Goal: Task Accomplishment & Management: Manage account settings

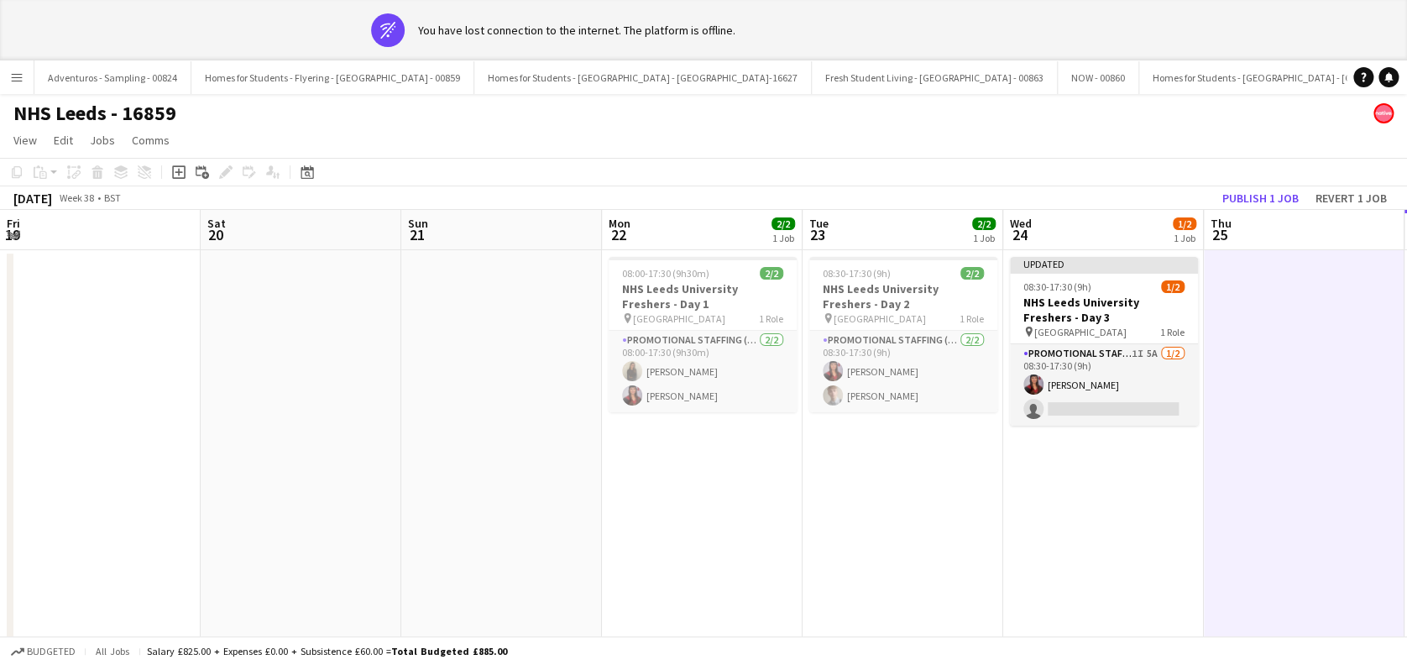
scroll to position [0, 403]
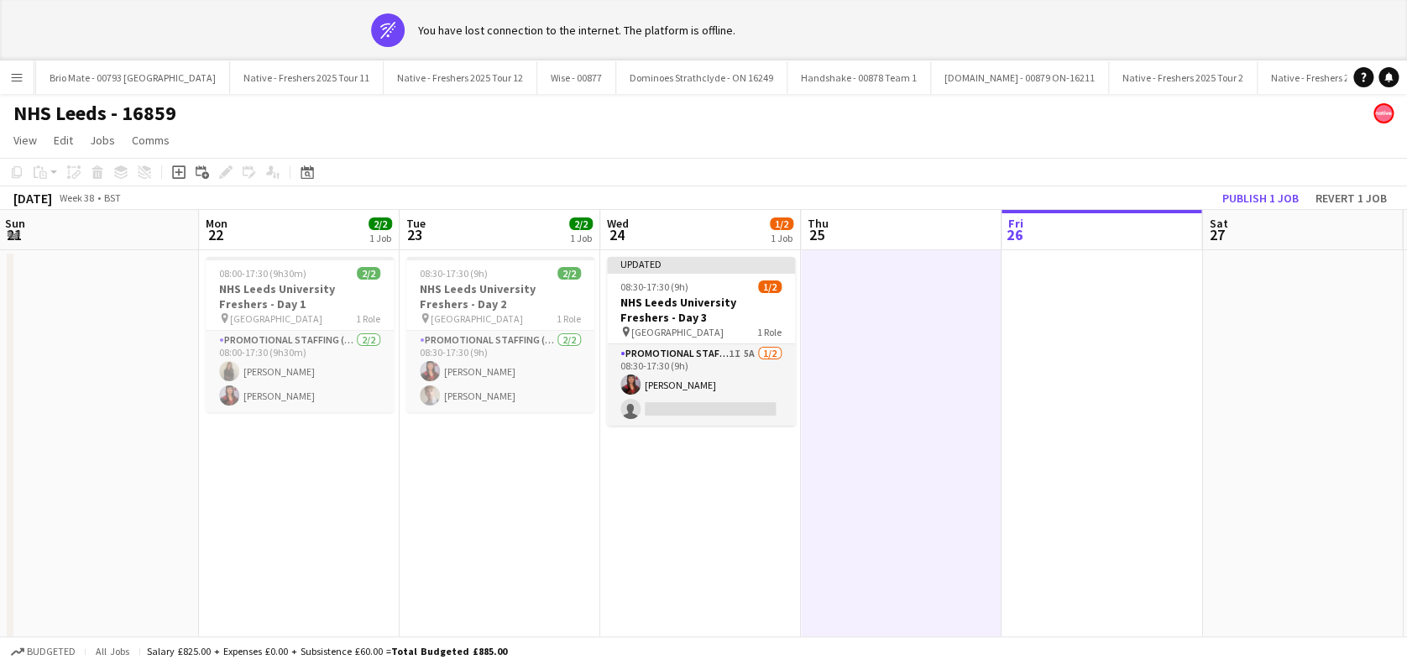
click at [647, 503] on app-date-cell "Updated 08:30-17:30 (9h) 1/2 NHS Leeds University Freshers - Day 3 pin Leeds Un…" at bounding box center [700, 473] width 201 height 447
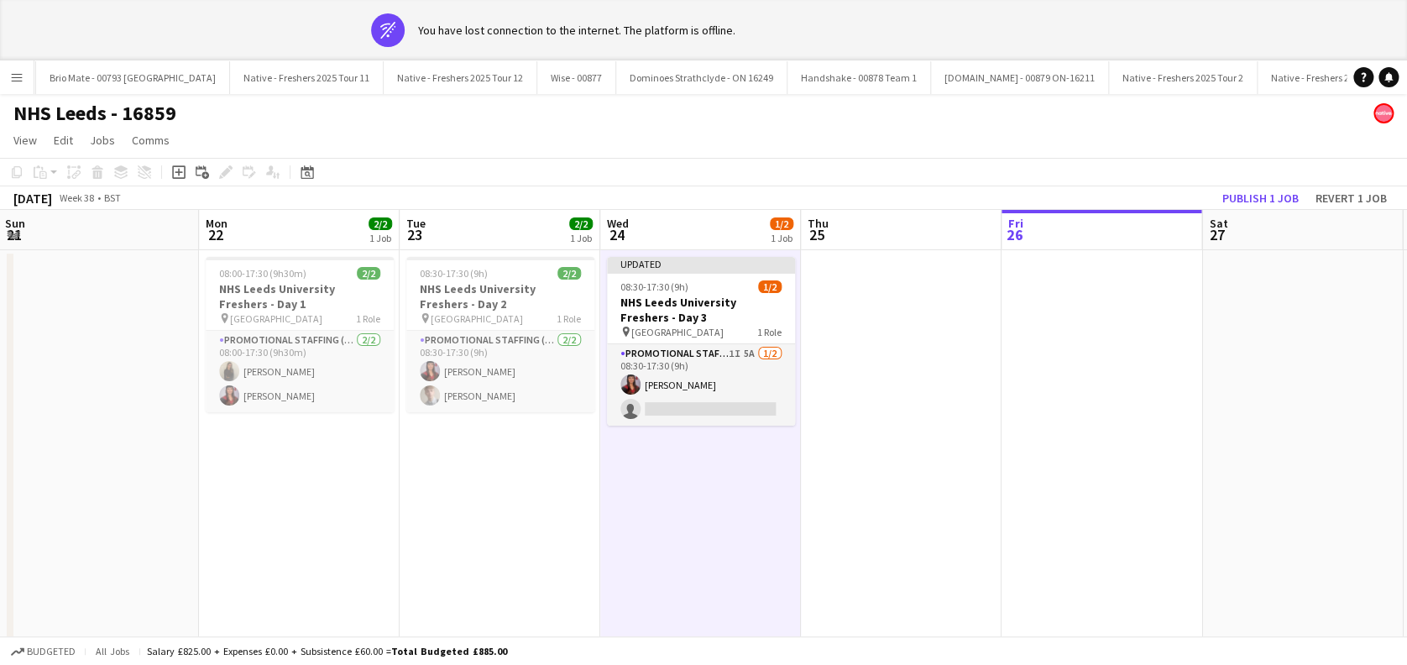
click at [931, 477] on app-date-cell at bounding box center [901, 473] width 201 height 447
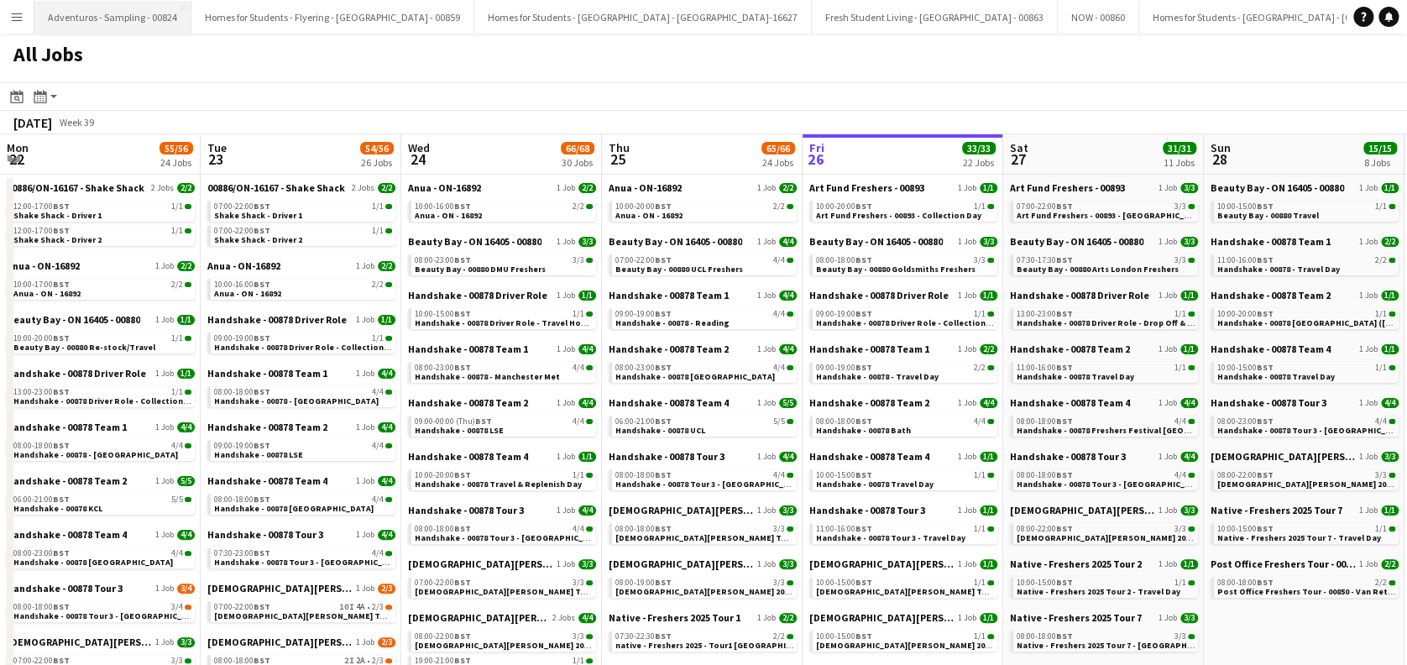
scroll to position [0, 401]
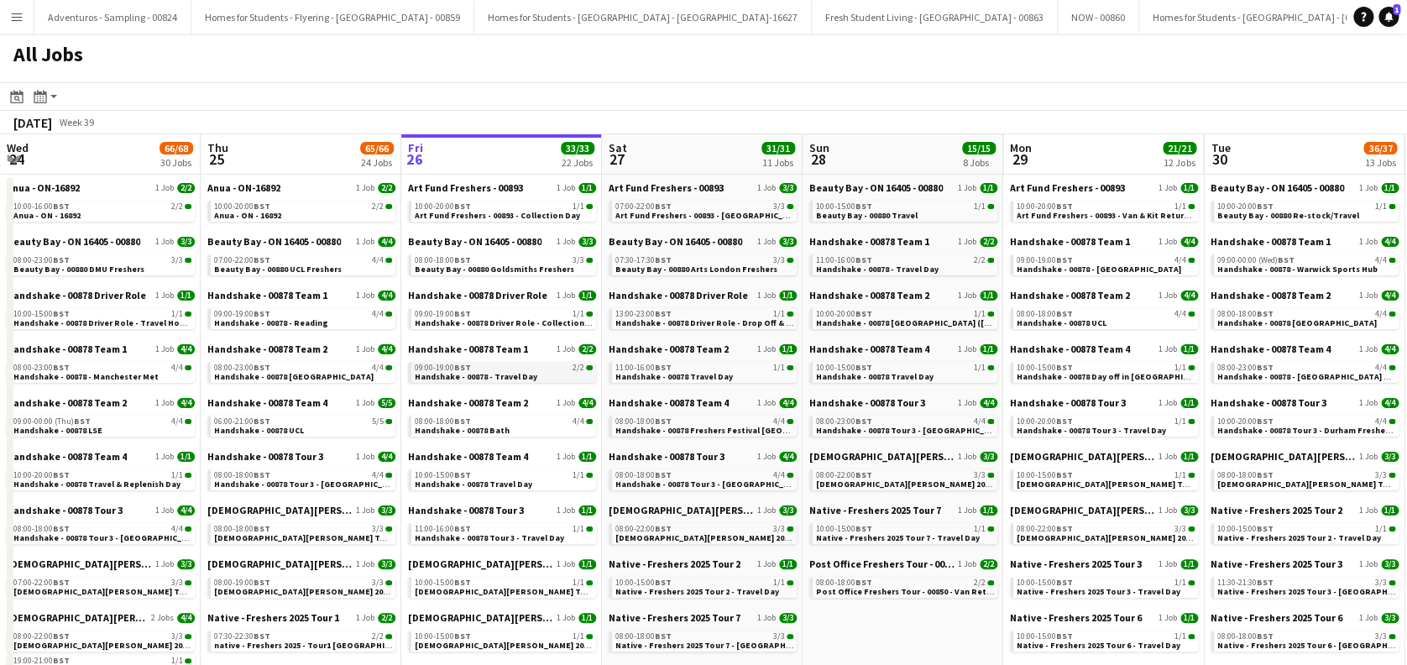
click at [509, 376] on span "Handshake - 00878 - Travel Day" at bounding box center [476, 376] width 123 height 11
click at [509, 430] on link "08:00-18:00 BST 4/4 Handshake - 00878 Bath" at bounding box center [504, 424] width 178 height 19
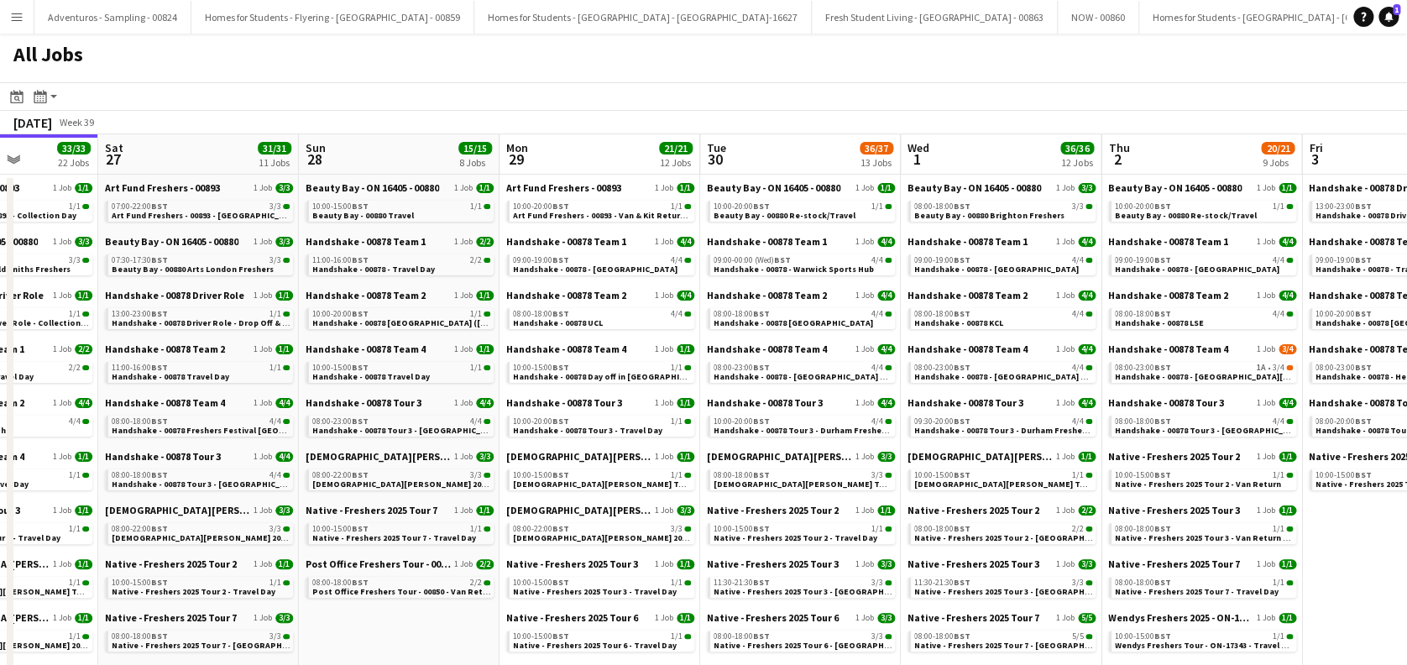
scroll to position [0, 525]
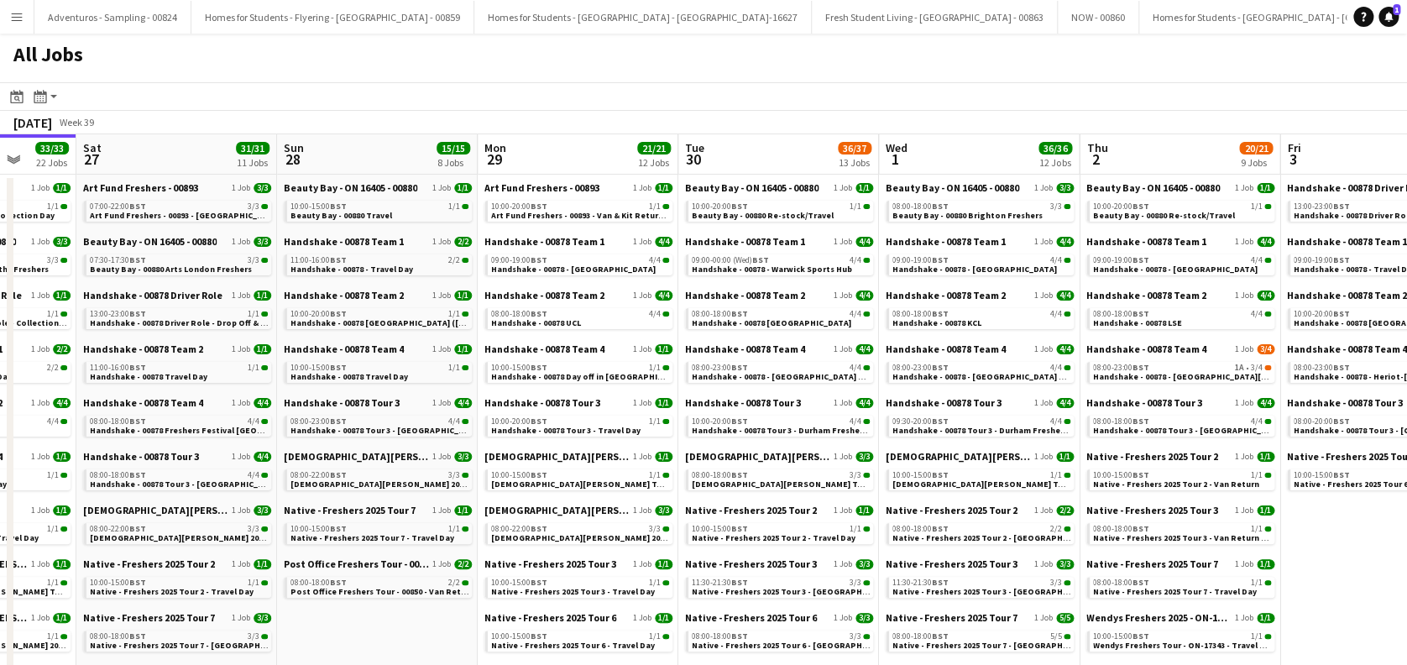
drag, startPoint x: 1137, startPoint y: 492, endPoint x: 611, endPoint y: 532, distance: 527.0
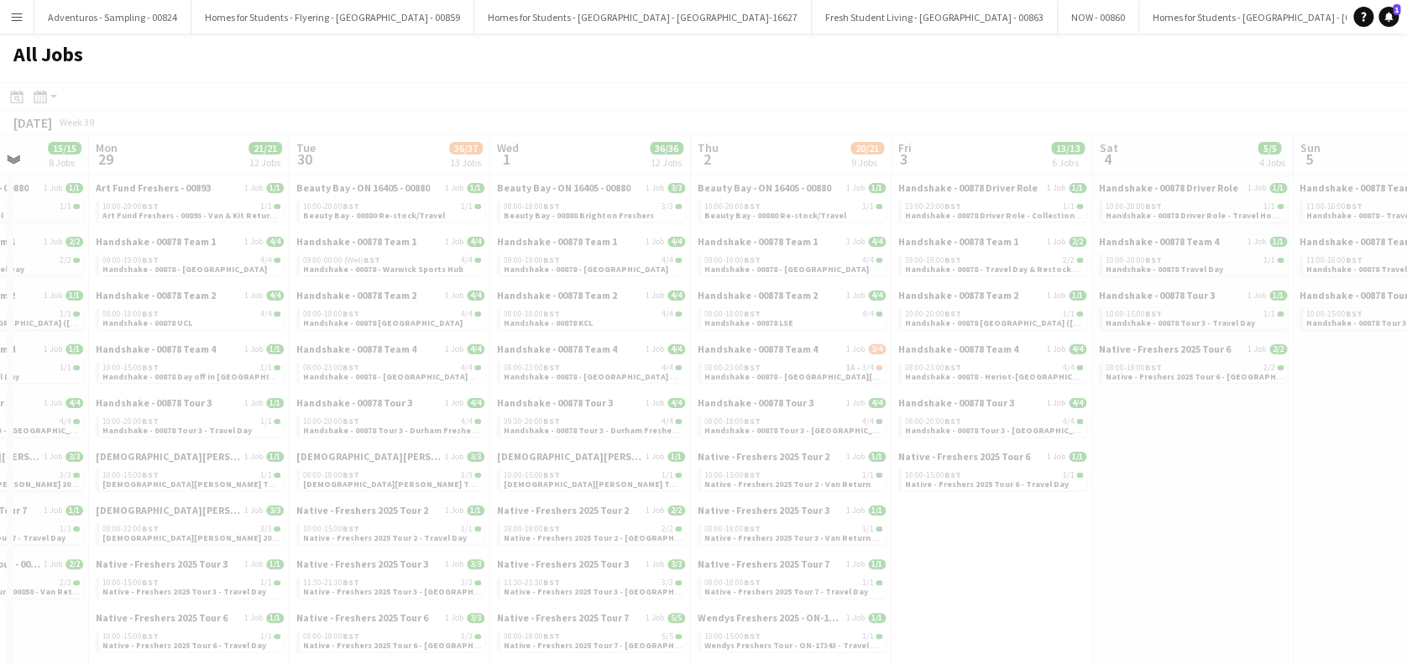
drag, startPoint x: 1189, startPoint y: 478, endPoint x: 800, endPoint y: 479, distance: 388.6
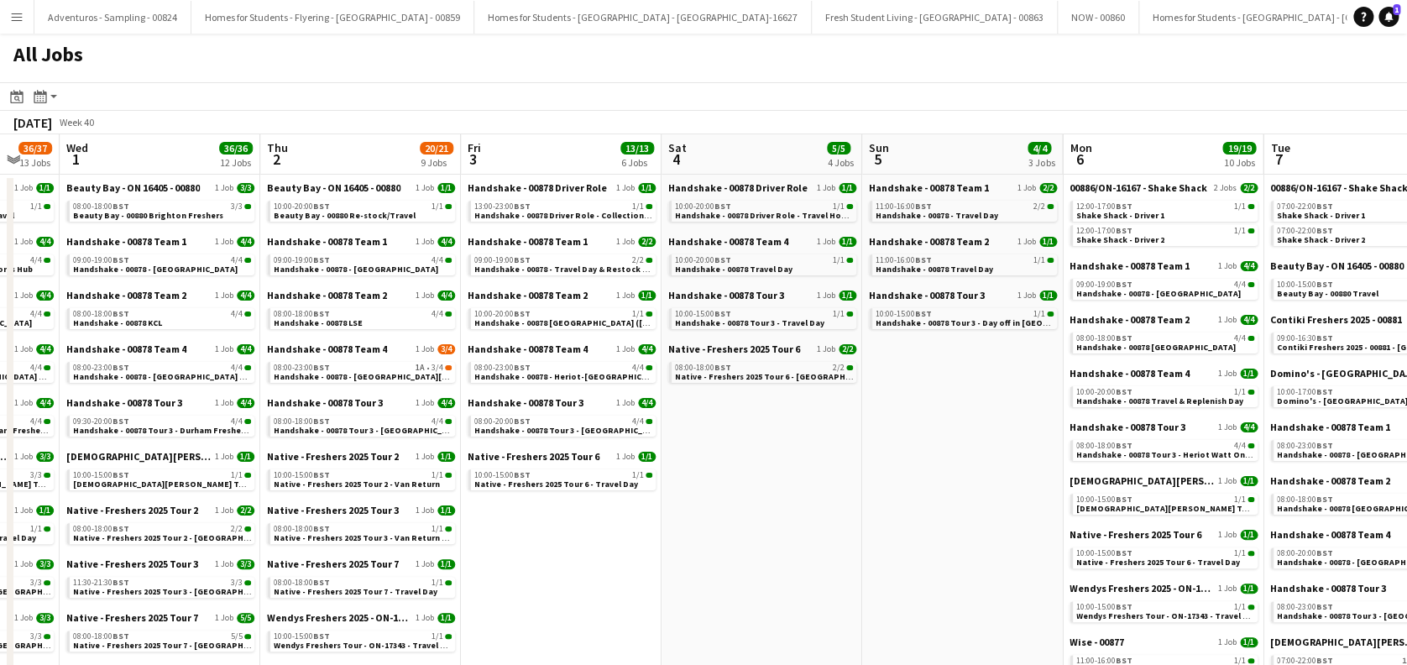
scroll to position [0, 569]
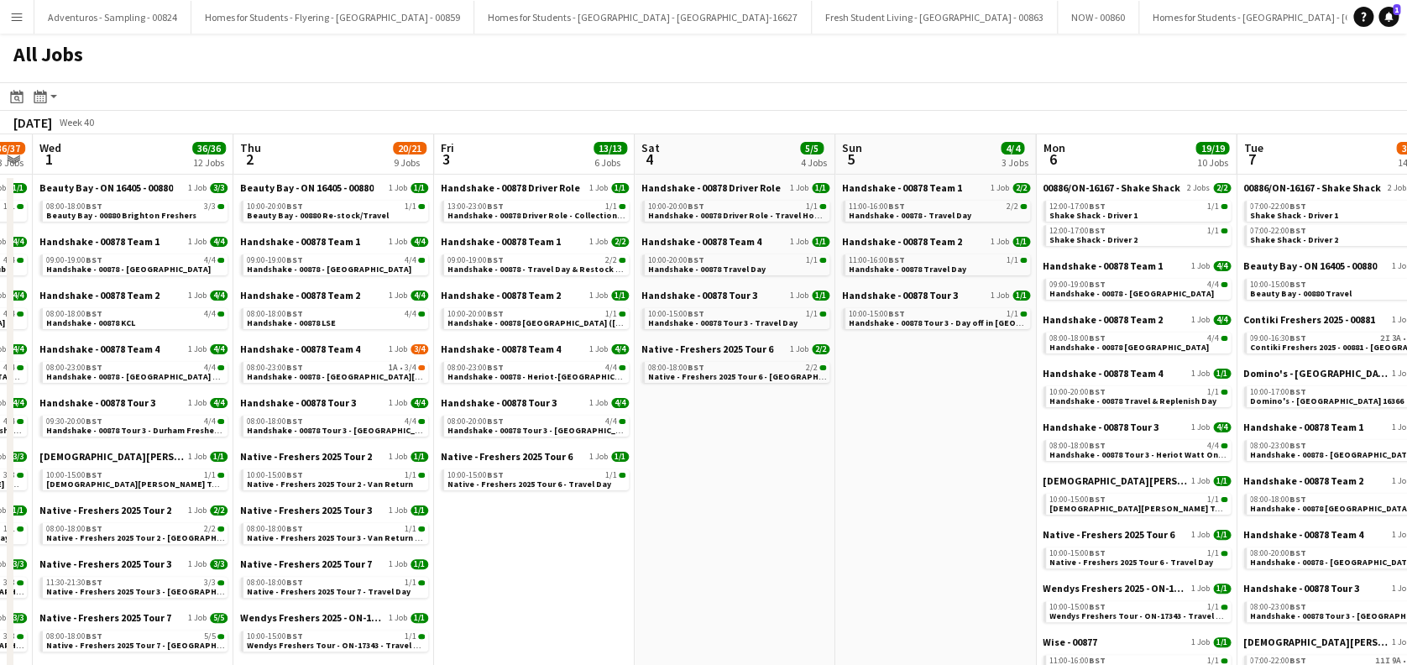
drag, startPoint x: 1223, startPoint y: 465, endPoint x: 766, endPoint y: 535, distance: 462.7
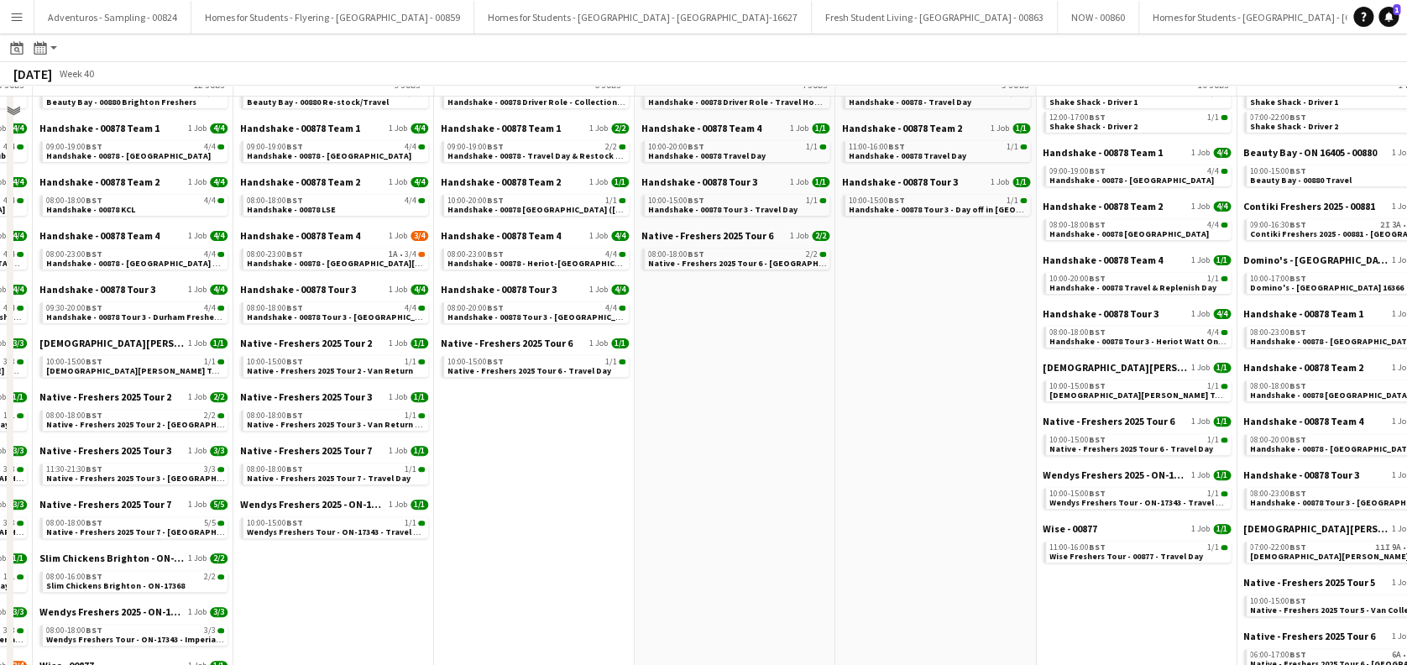
scroll to position [0, 0]
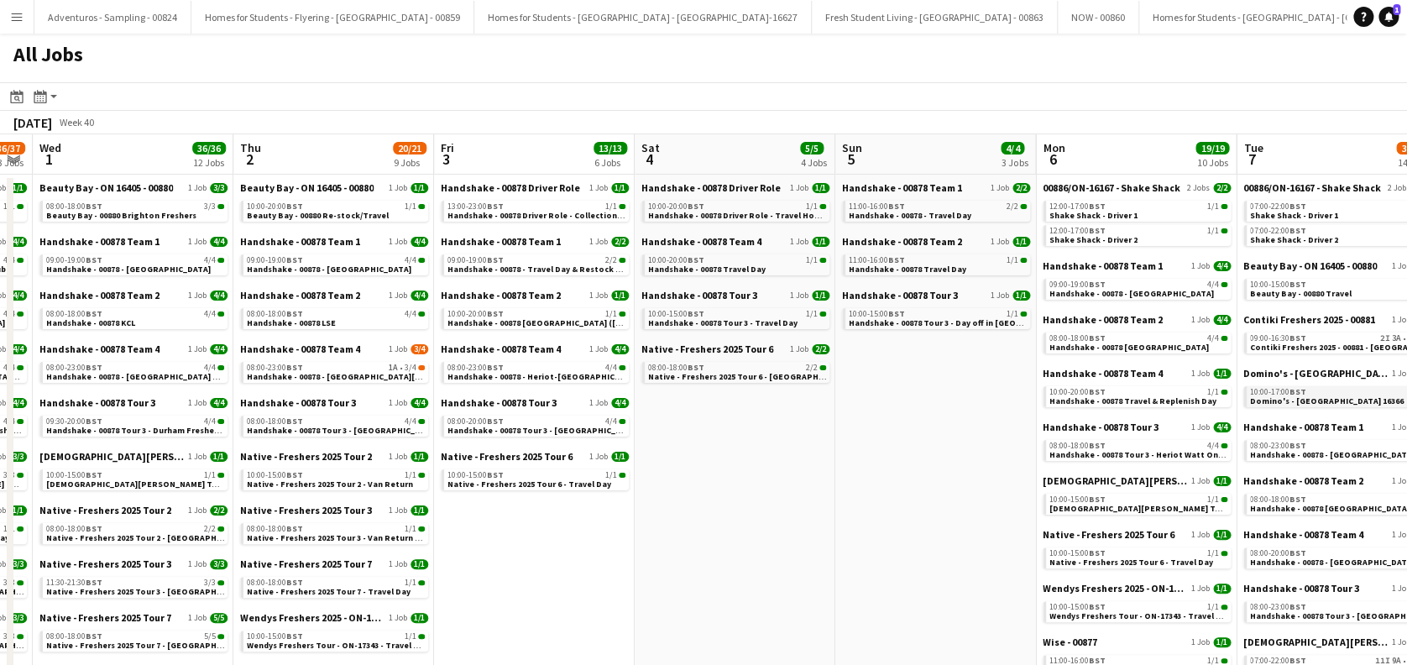
click at [1316, 403] on span "Domino's - [GEOGRAPHIC_DATA] 16366" at bounding box center [1327, 400] width 154 height 11
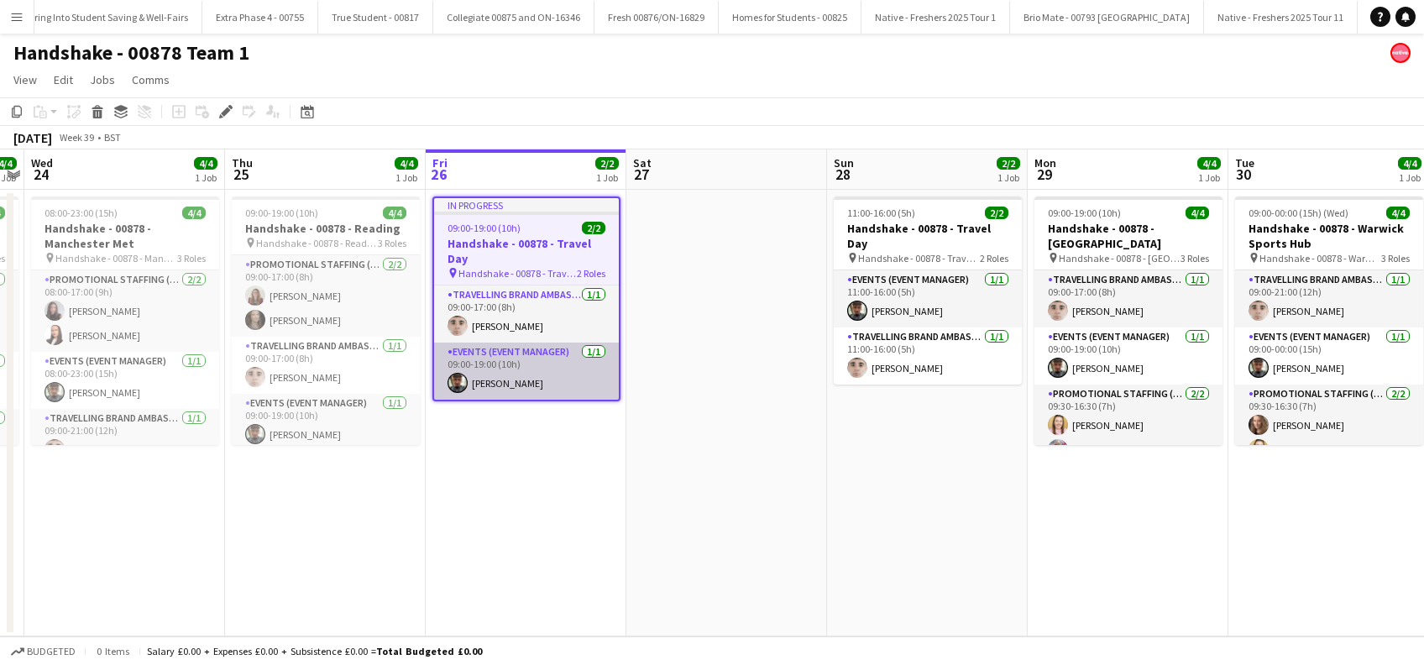
click at [515, 366] on app-card-role "Events (Event Manager) 1/1 09:00-19:00 (10h) Christian Snelgrove" at bounding box center [526, 370] width 185 height 57
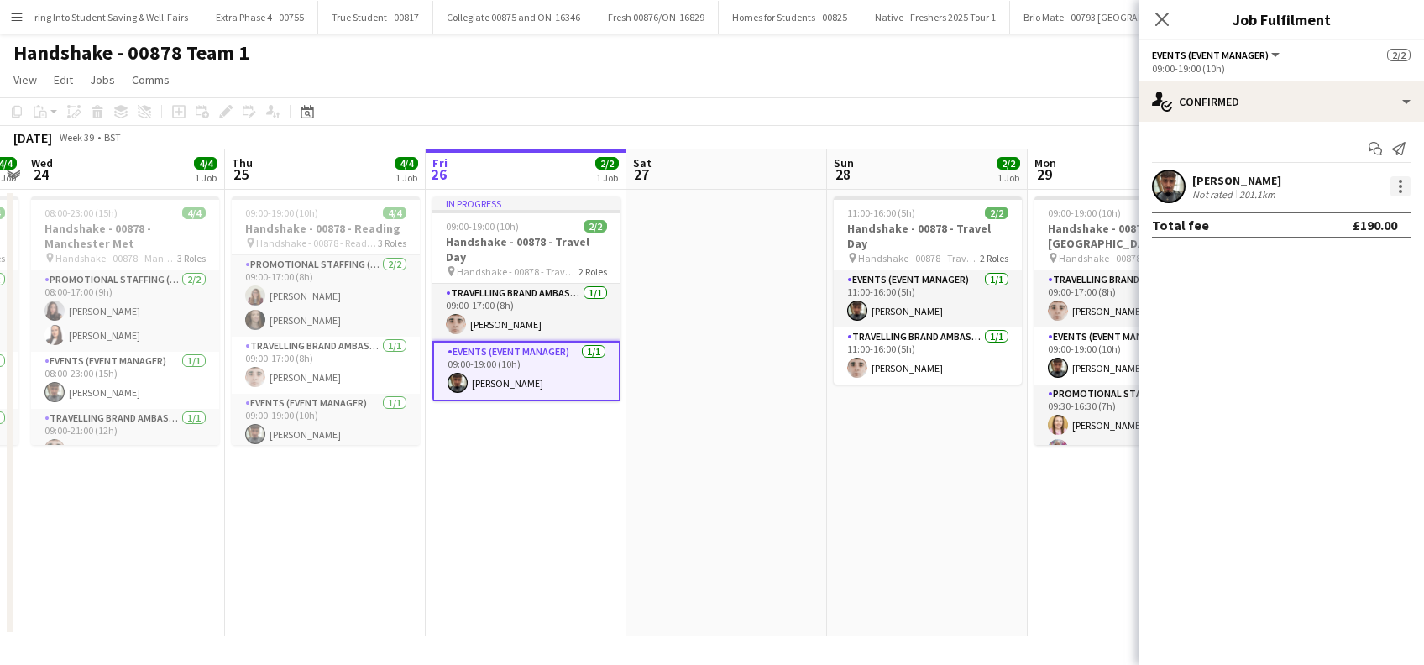
click at [1401, 183] on div at bounding box center [1400, 186] width 20 height 20
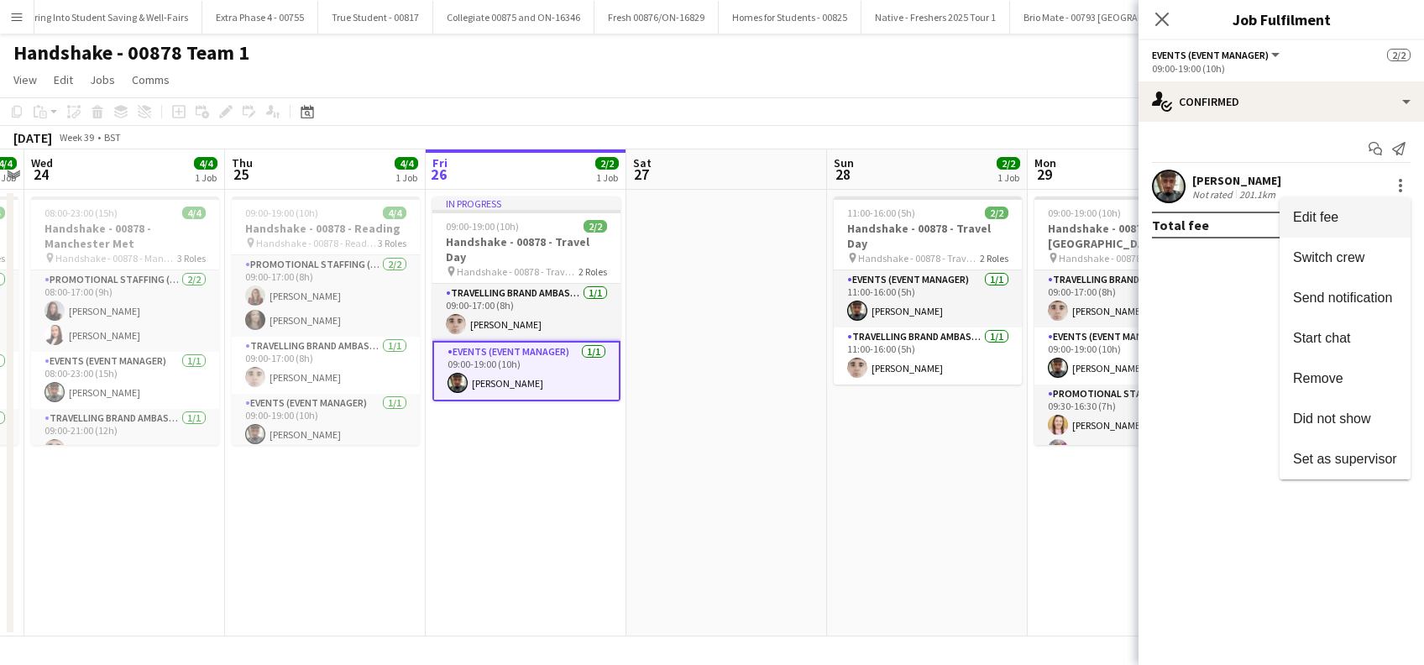
click at [1309, 216] on span "Edit fee" at bounding box center [1315, 217] width 45 height 14
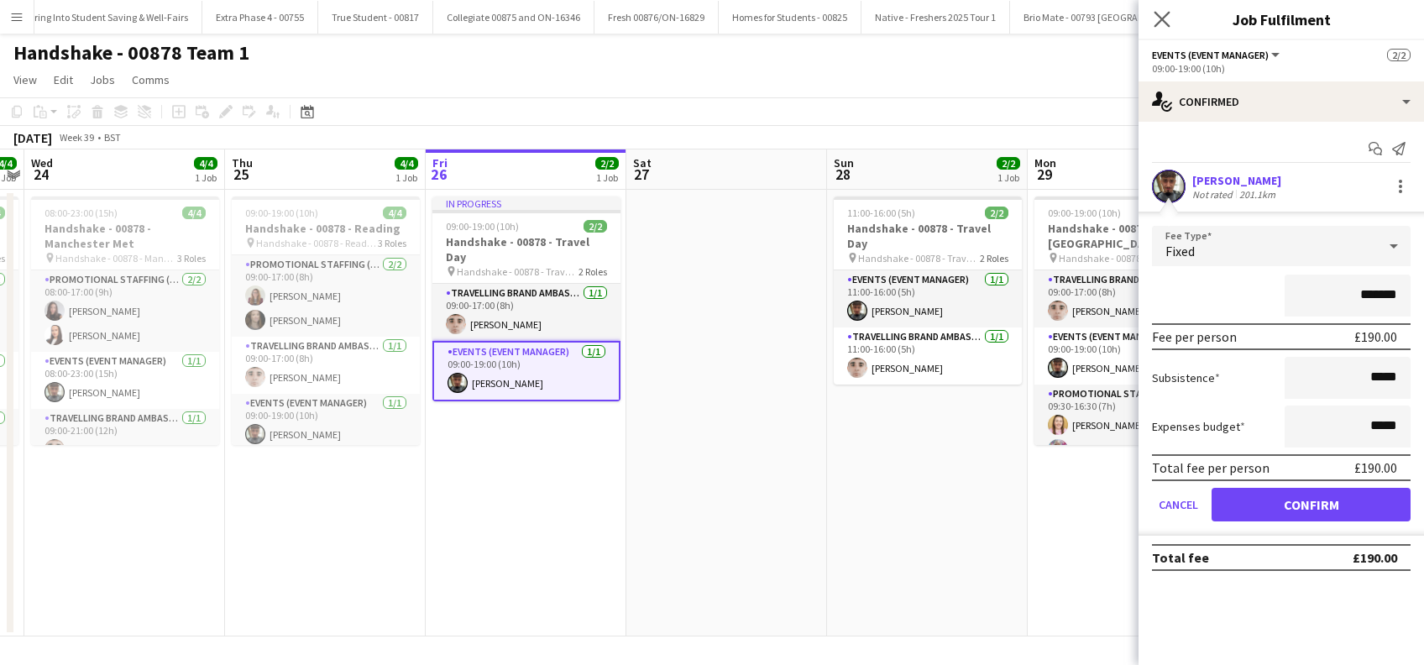
click at [1167, 10] on app-icon "Close pop-in" at bounding box center [1162, 20] width 24 height 24
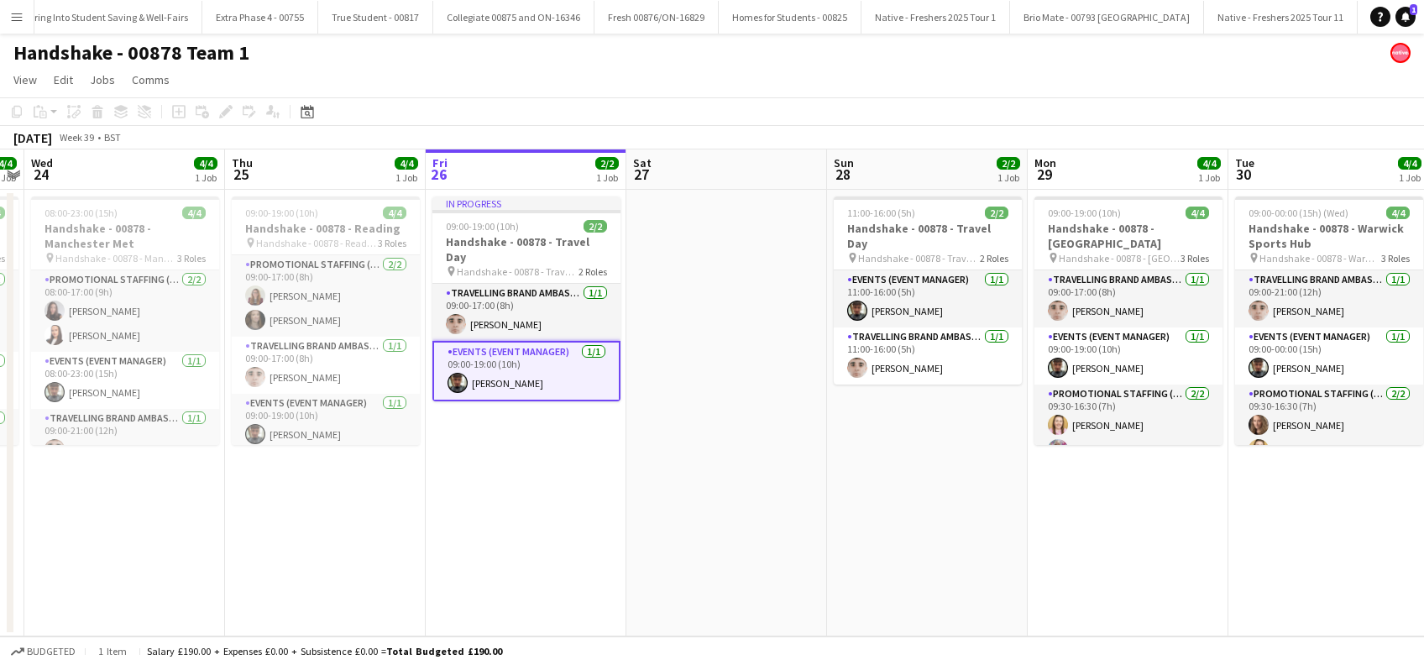
drag, startPoint x: 740, startPoint y: 383, endPoint x: 781, endPoint y: 425, distance: 58.2
click at [740, 383] on app-date-cell at bounding box center [726, 413] width 201 height 447
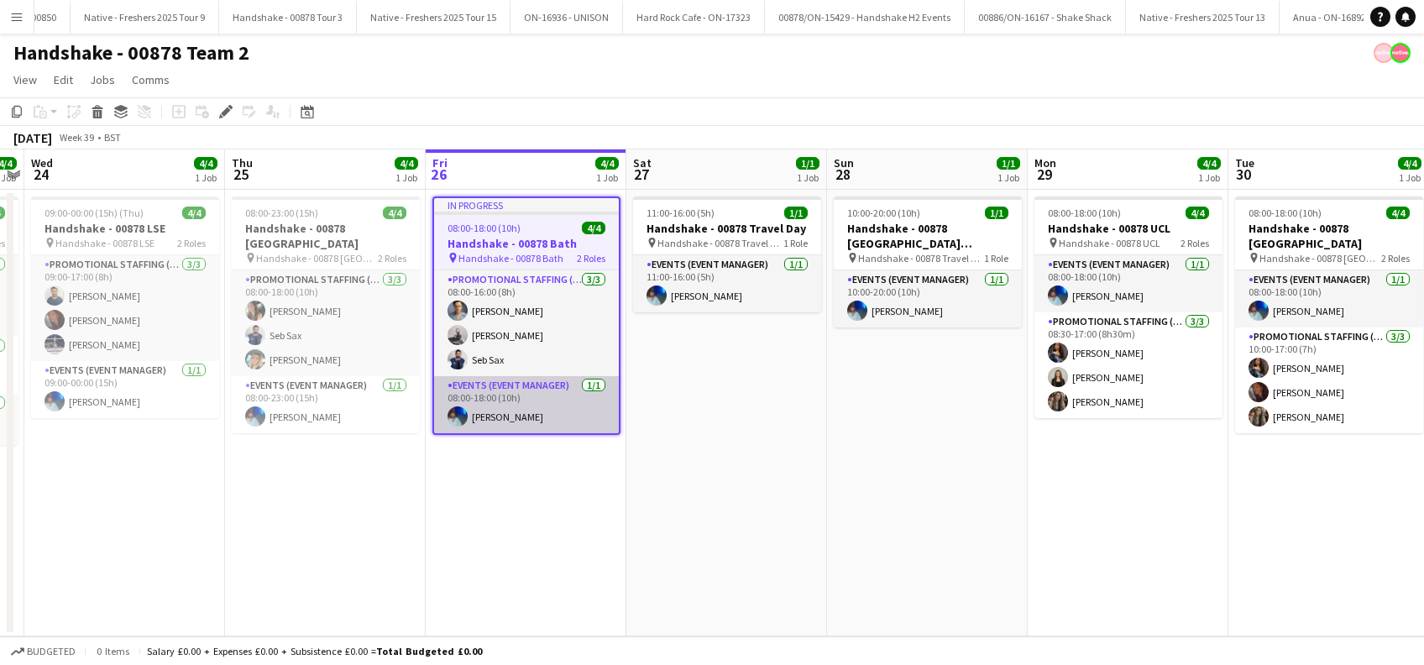
scroll to position [0, 8057]
click at [498, 411] on app-card-role "Events (Event Manager) [DATE] 08:00-18:00 (10h) [PERSON_NAME]" at bounding box center [526, 404] width 185 height 57
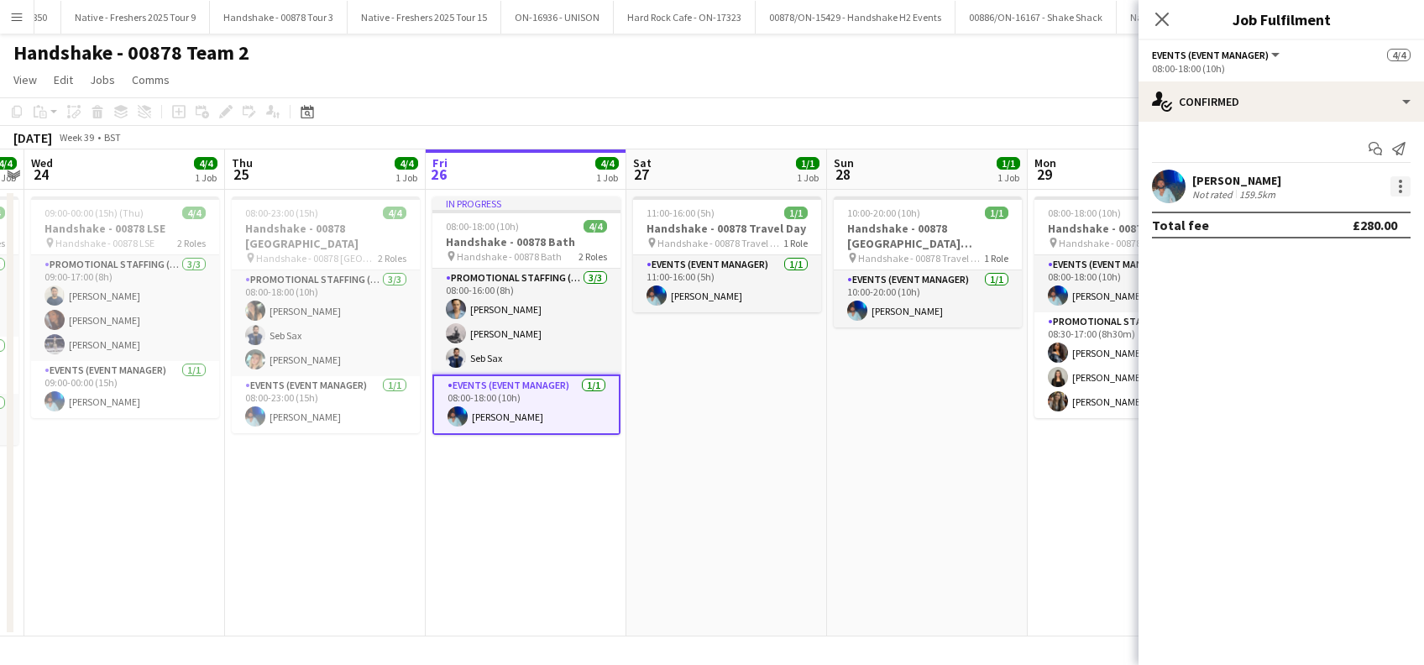
click at [1398, 186] on div at bounding box center [1399, 186] width 3 height 3
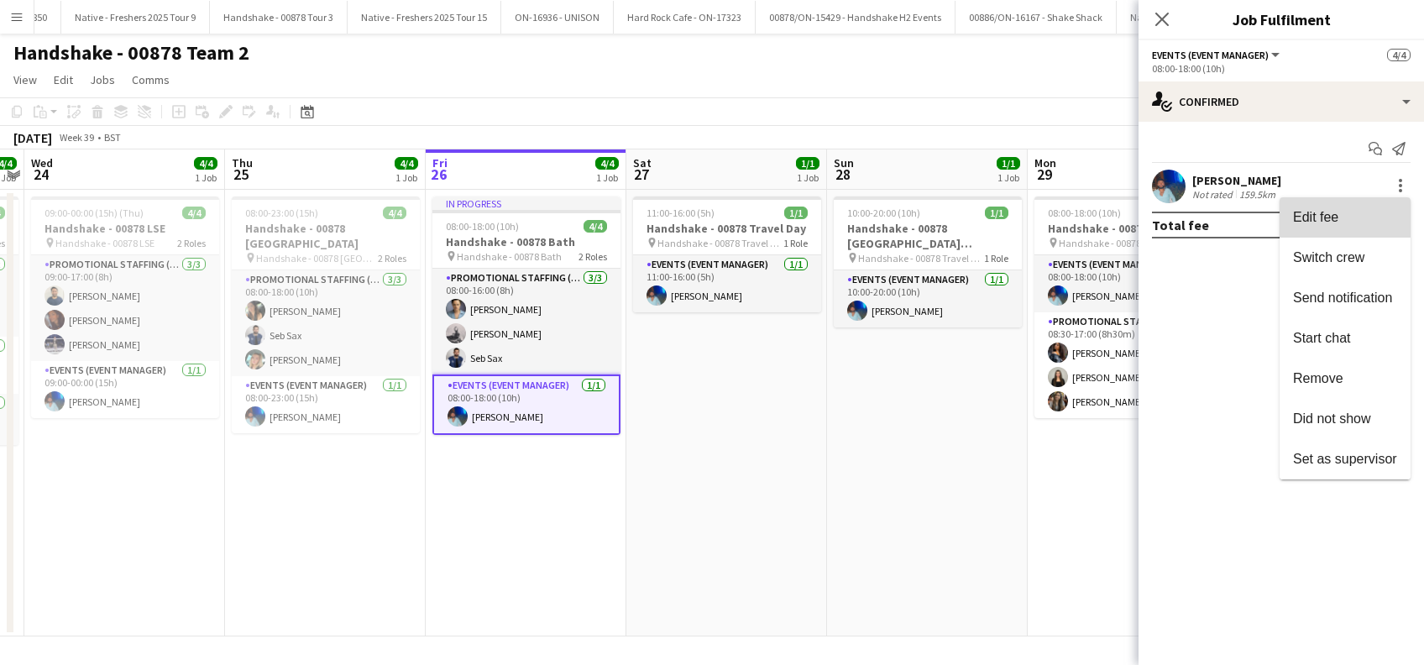
click at [1322, 227] on button "Edit fee" at bounding box center [1344, 217] width 131 height 40
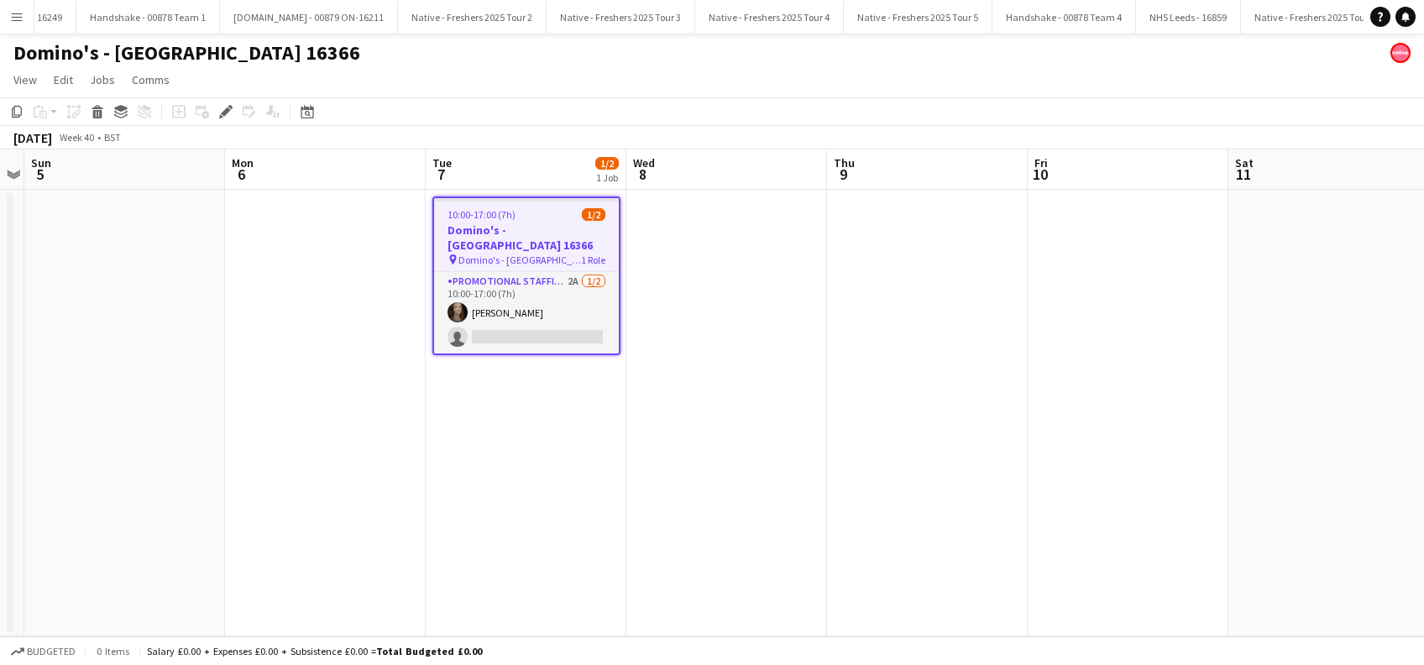
scroll to position [0, 4367]
click at [477, 228] on h3 "Domino's - [GEOGRAPHIC_DATA] 16366" at bounding box center [526, 237] width 185 height 30
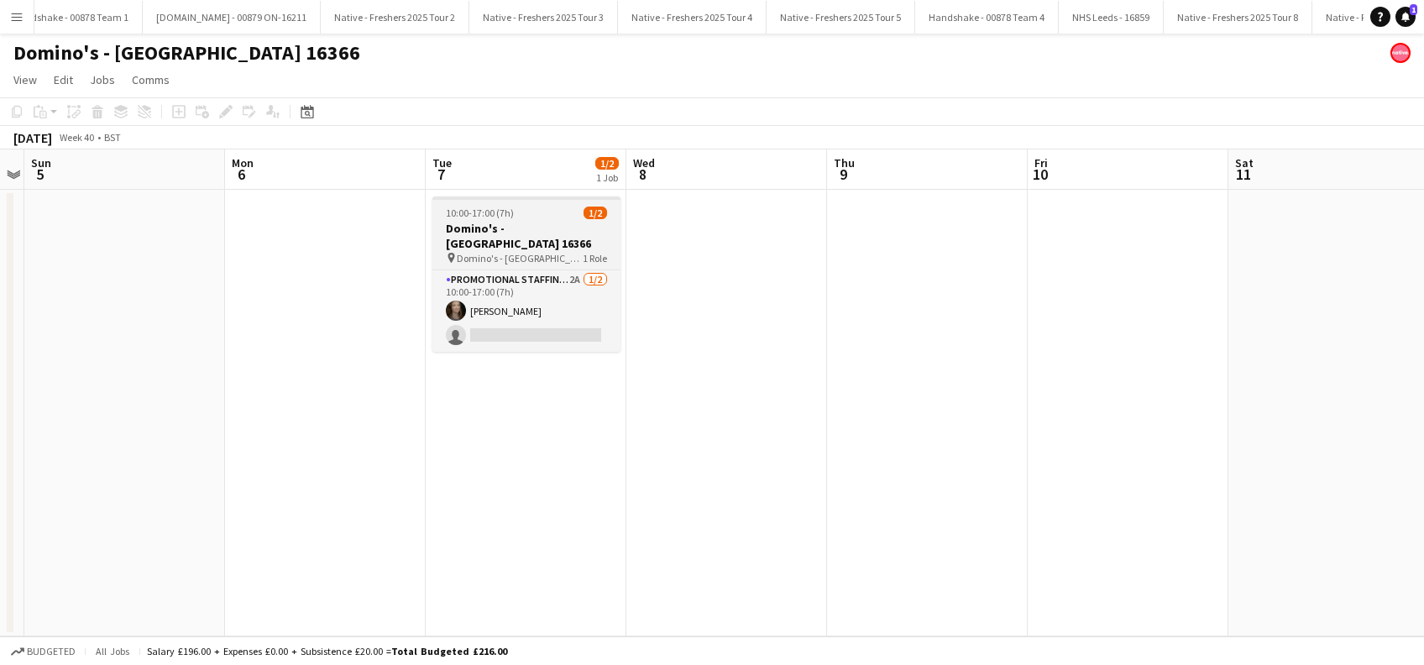
click at [476, 229] on h3 "Domino's - [GEOGRAPHIC_DATA] 16366" at bounding box center [526, 236] width 188 height 30
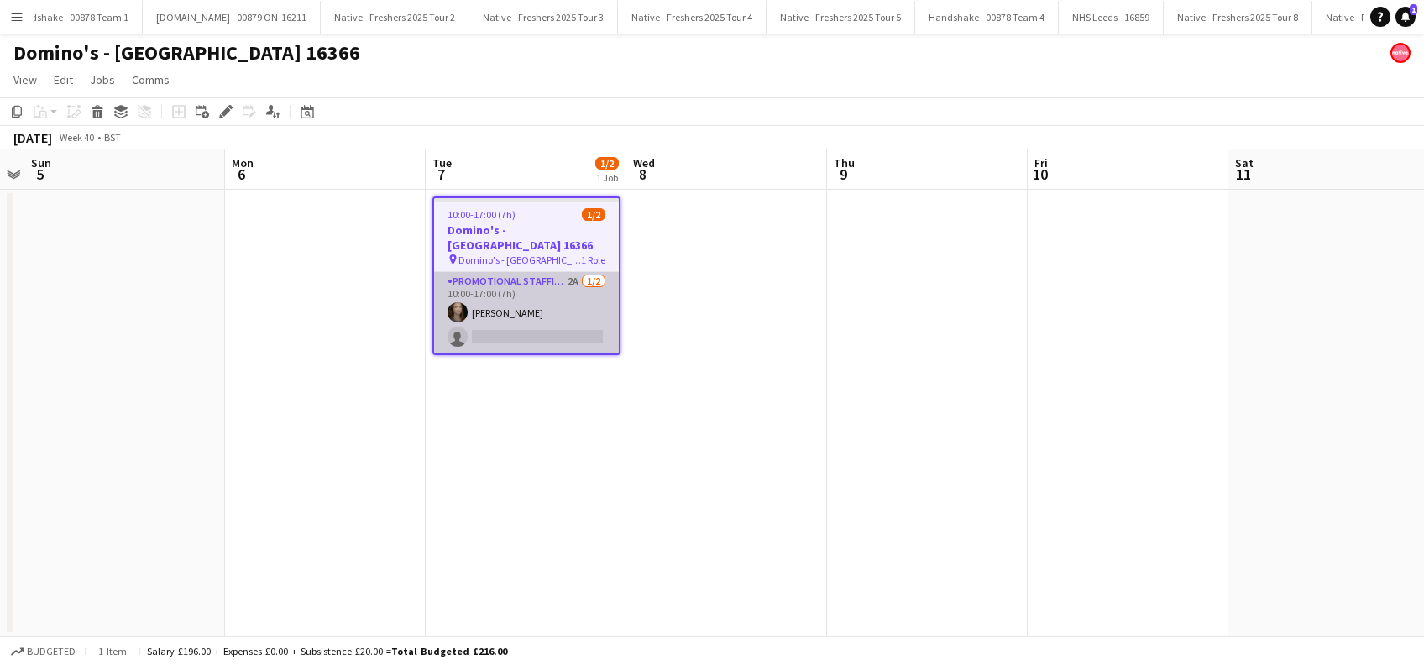
click at [551, 334] on app-card-role "Promotional Staffing (Brand Ambassadors) 2A 1/2 10:00-17:00 (7h) Belle Adams si…" at bounding box center [526, 312] width 185 height 81
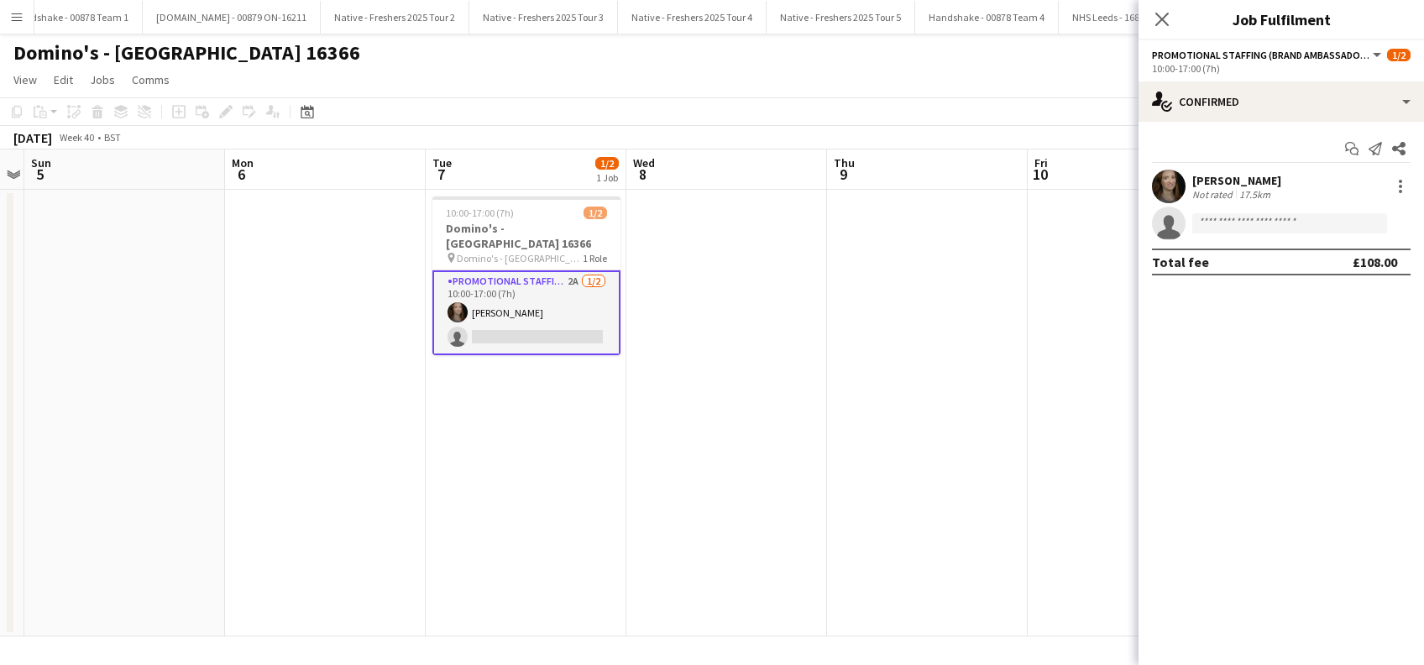
click at [1276, 123] on div "Start chat Send notification Share Belle Adams Not rated 17.5km single-neutral-…" at bounding box center [1280, 205] width 285 height 167
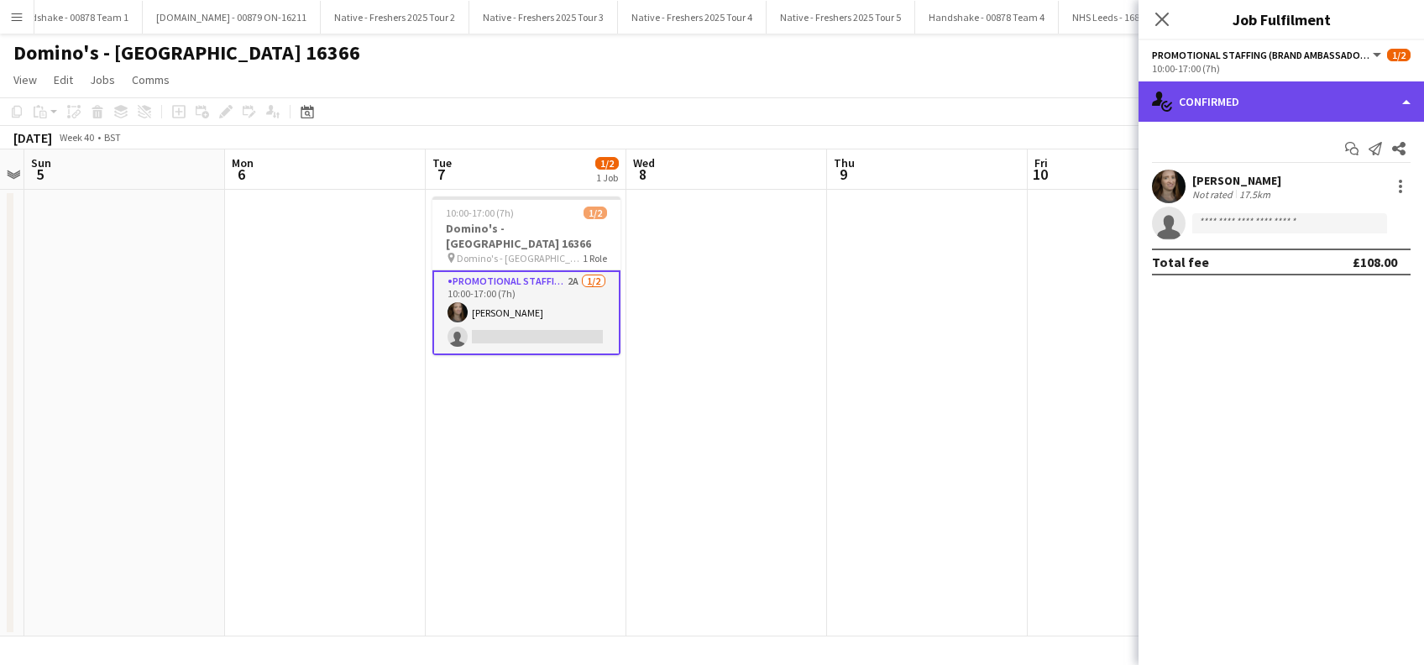
click at [1282, 100] on div "single-neutral-actions-check-2 Confirmed" at bounding box center [1280, 101] width 285 height 40
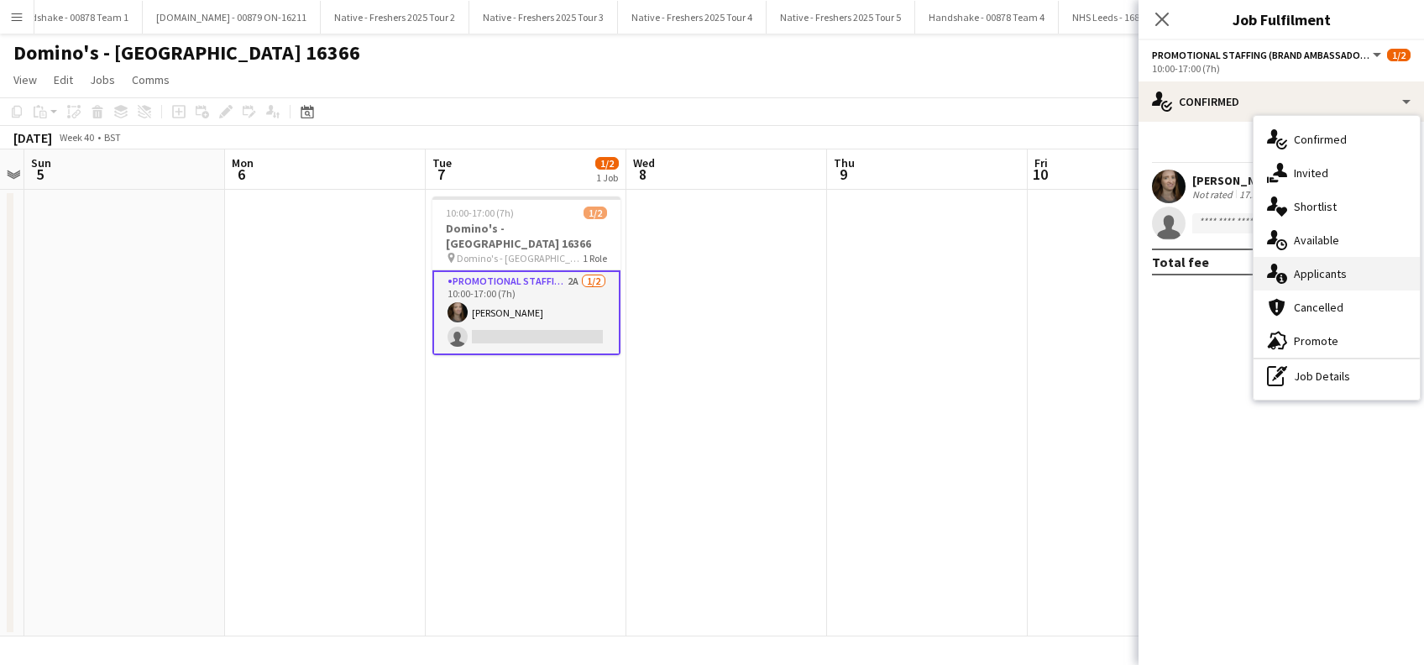
click at [1335, 274] on span "Applicants" at bounding box center [1319, 273] width 53 height 15
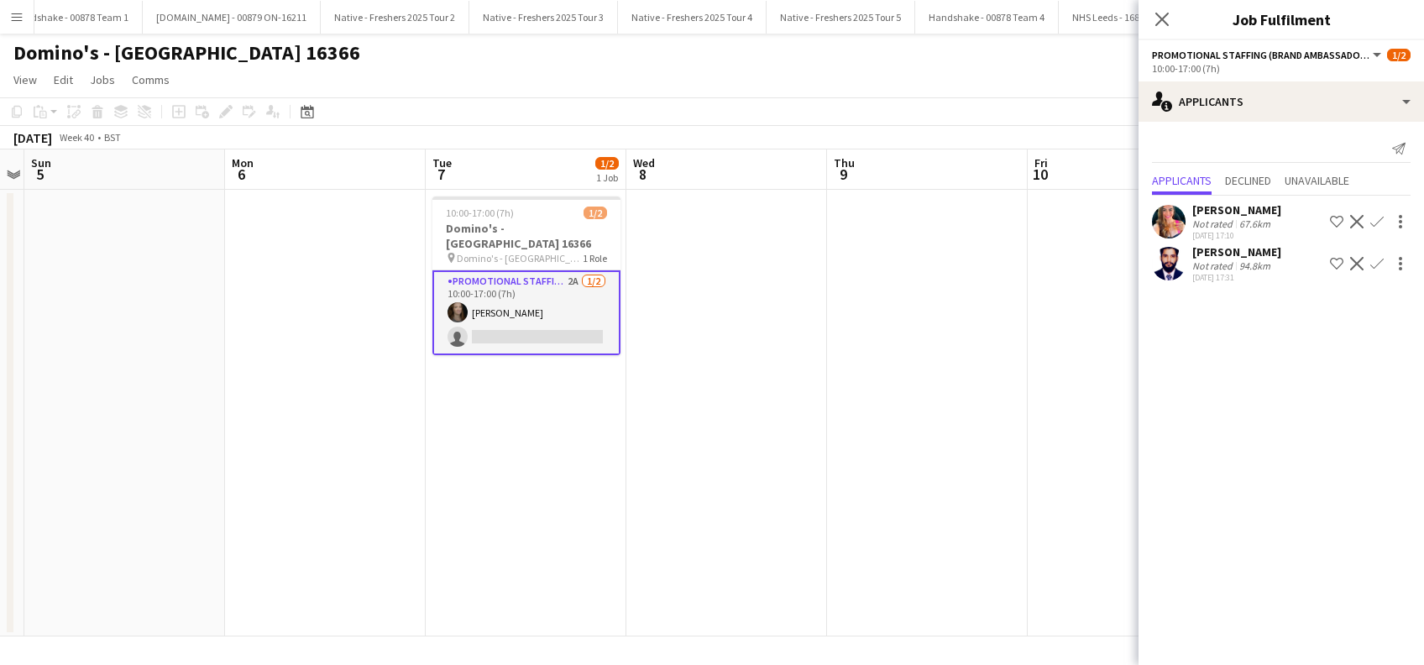
click at [1246, 252] on div "Haroon Arif" at bounding box center [1236, 251] width 89 height 15
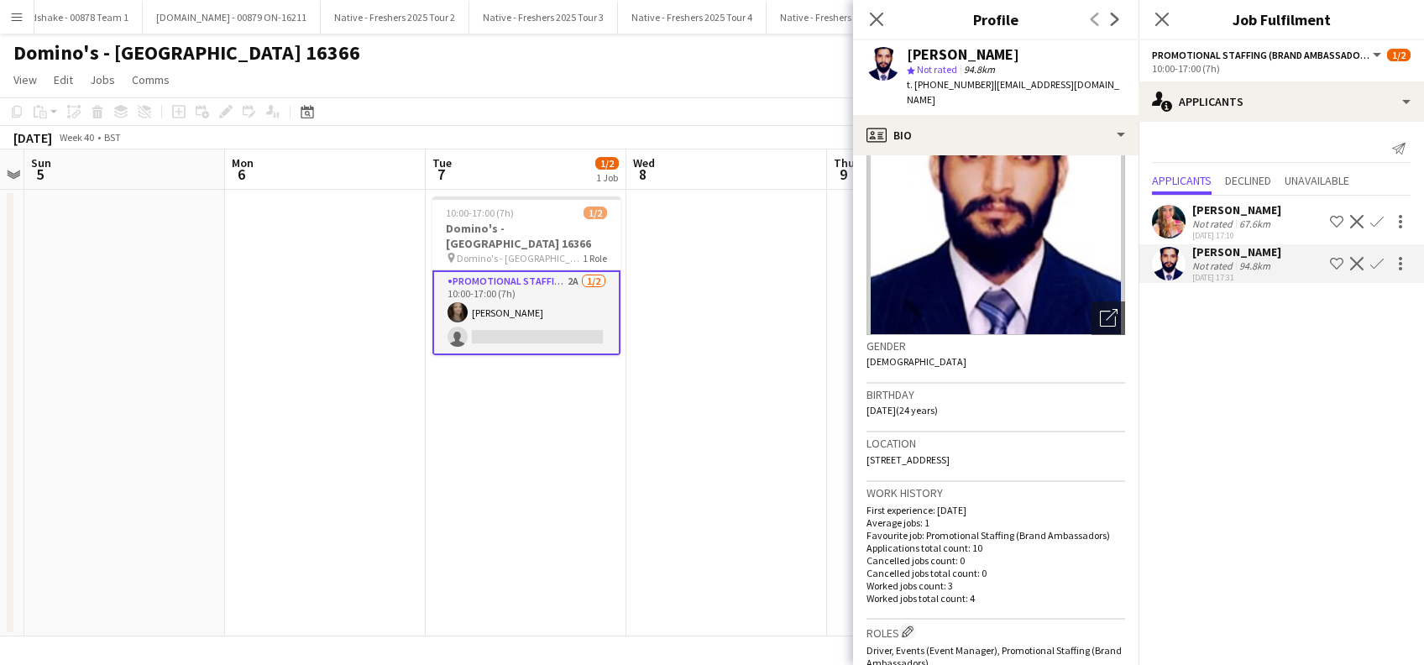
scroll to position [0, 0]
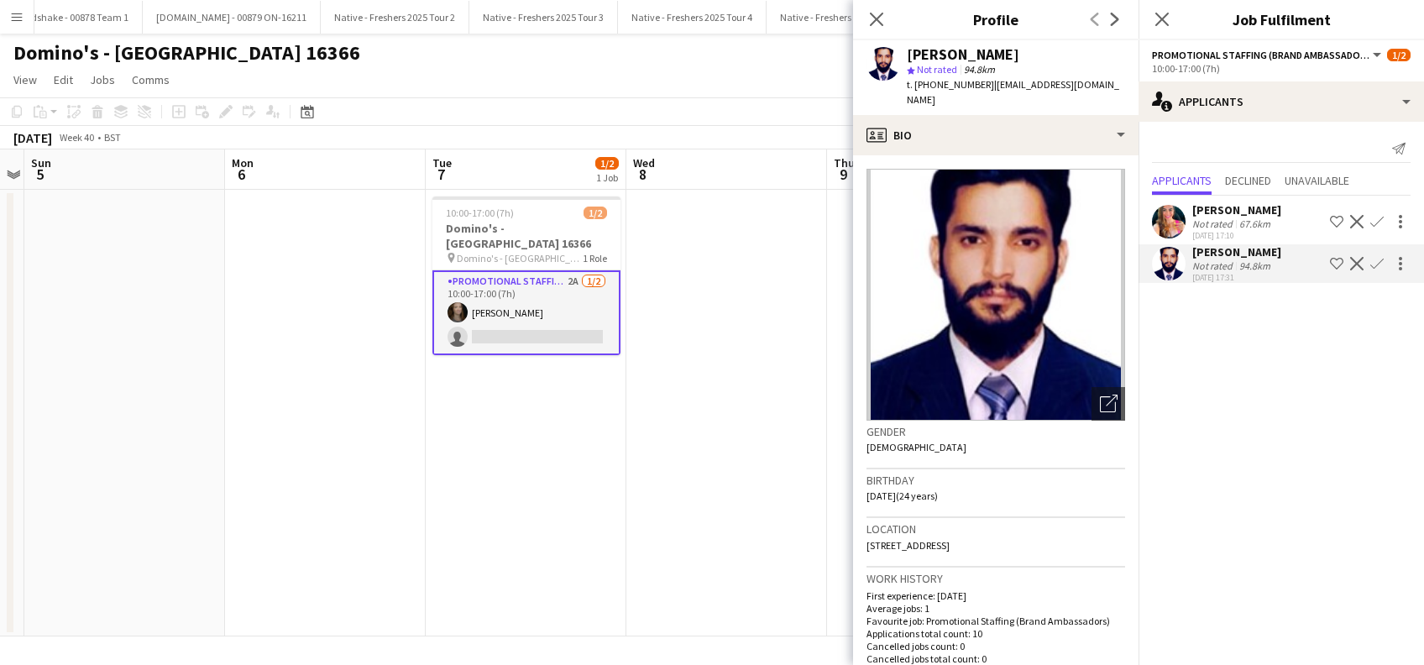
click at [1245, 211] on div "Renata Almeida Sarzi" at bounding box center [1236, 209] width 89 height 15
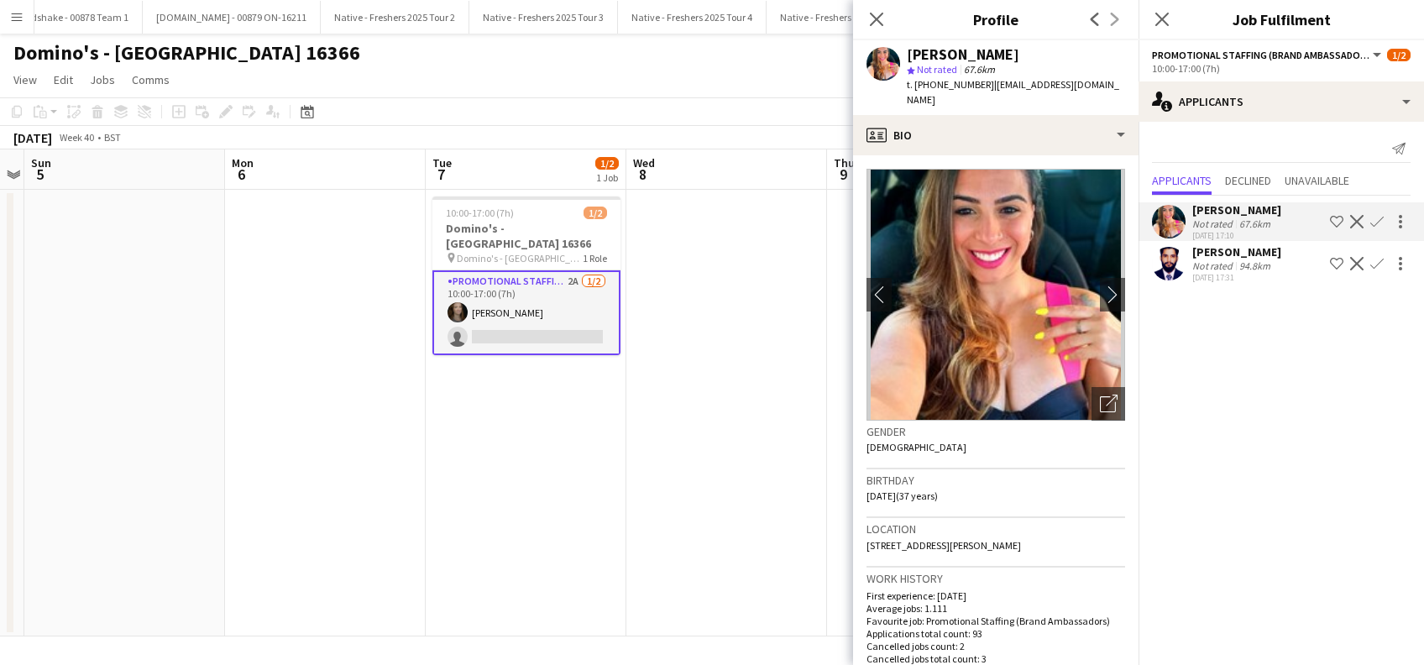
click at [1217, 255] on div "Haroon Arif" at bounding box center [1236, 251] width 89 height 15
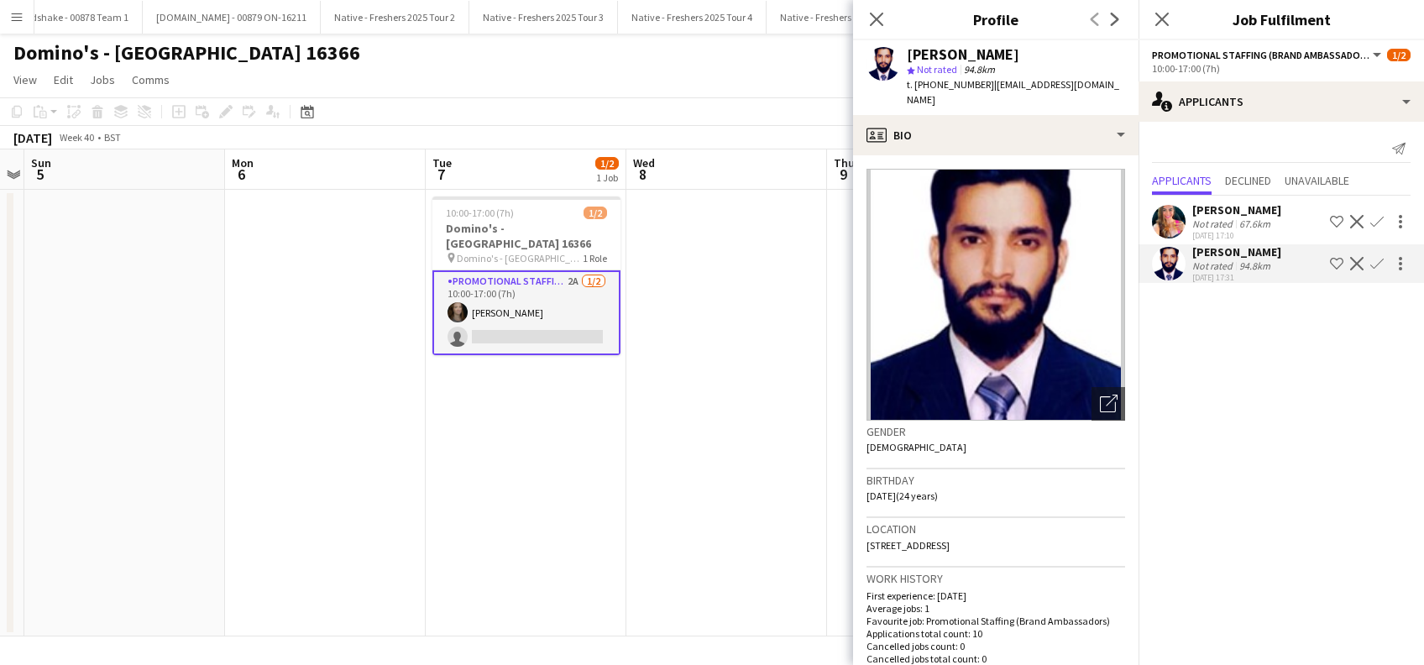
click at [1376, 263] on app-icon "Confirm" at bounding box center [1376, 263] width 13 height 13
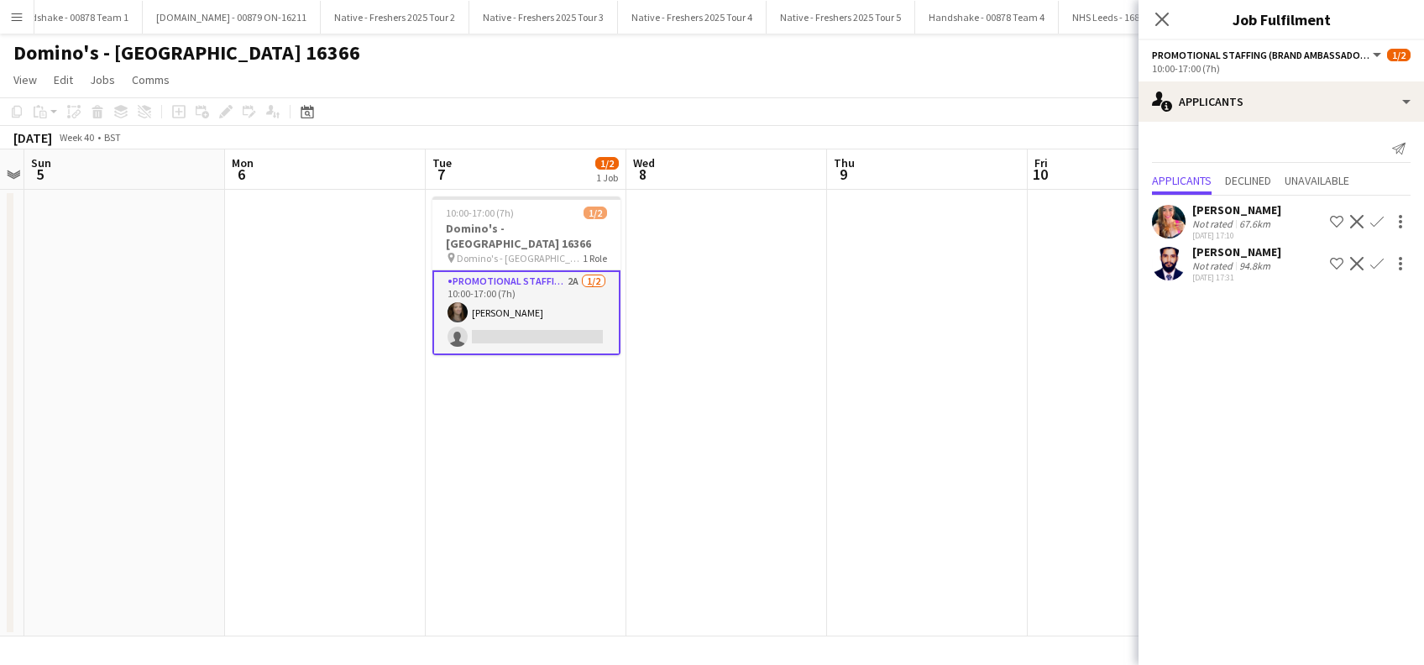
click at [1375, 264] on app-icon "Confirm" at bounding box center [1376, 263] width 13 height 13
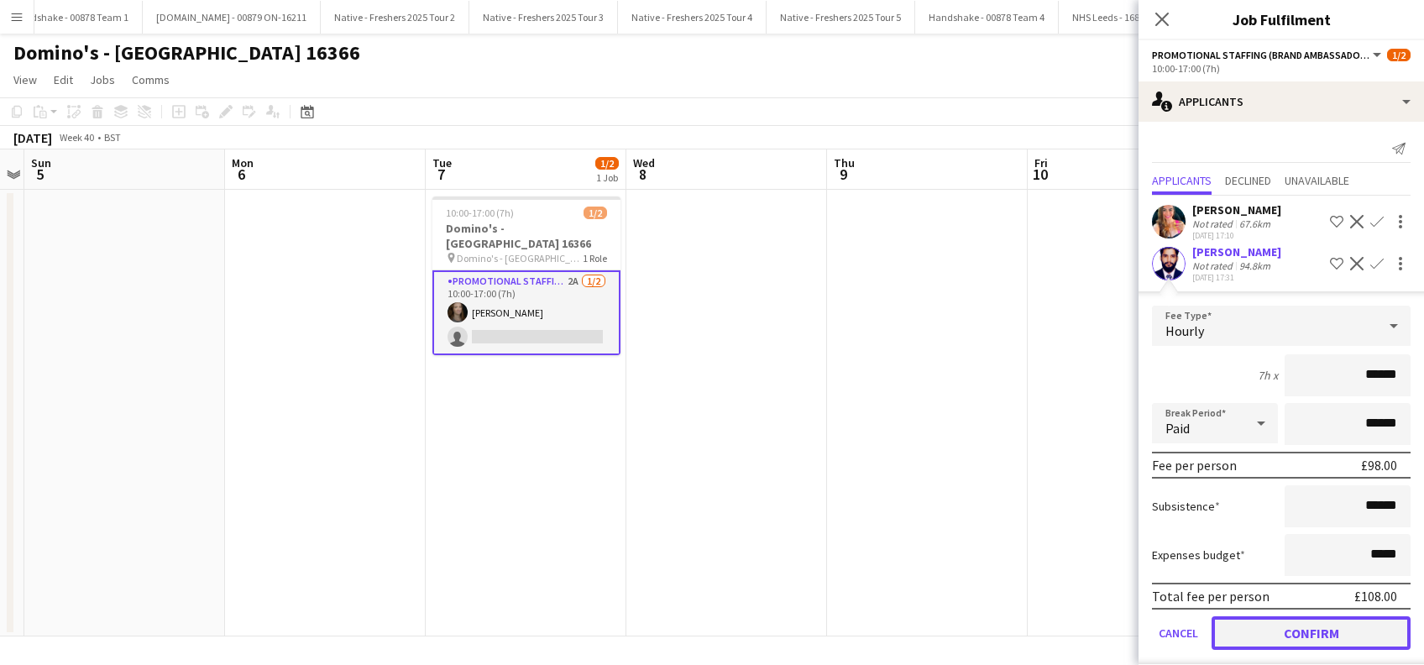
click at [1282, 635] on button "Confirm" at bounding box center [1310, 633] width 199 height 34
